Goal: Find specific page/section: Find specific page/section

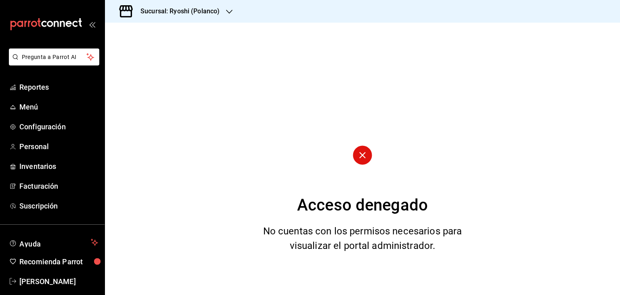
click at [198, 10] on h3 "Sucursal: Ryoshi (Polanco)" at bounding box center [177, 11] width 86 height 10
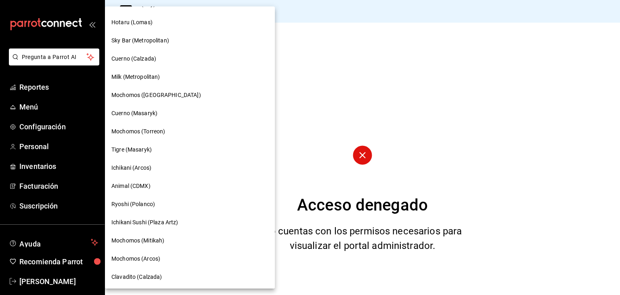
scroll to position [268, 0]
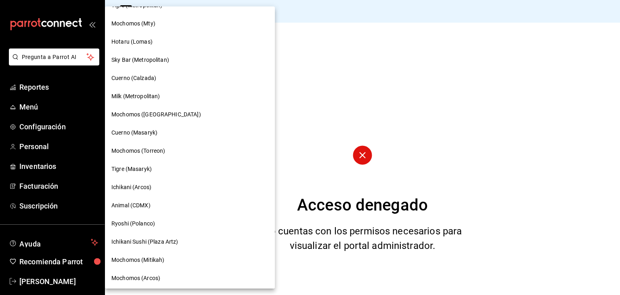
click at [166, 245] on span "Ichikani Sushi (Plaza Artz)" at bounding box center [144, 241] width 67 height 8
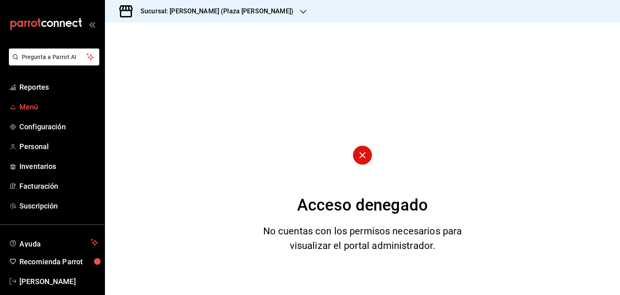
click at [48, 113] on link "Menú" at bounding box center [52, 106] width 105 height 17
